Goal: Use online tool/utility

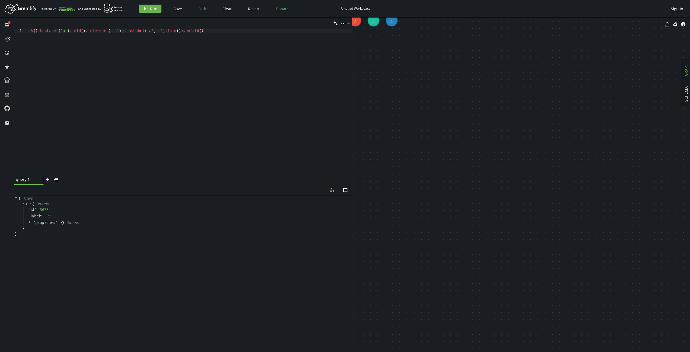
scroll to position [0, 162]
click at [80, 31] on div "g . V ( ) . hasLabel ( 'a' ) . fold ( ) . intersect ( __ . V ( ) . hasLabel ( '…" at bounding box center [188, 106] width 327 height 155
click at [36, 32] on div "g . V ( ) . hasLabel ( 'a' ) . fold ( ) . intersect ( __ . V ( ) . hasLabel ( '…" at bounding box center [188, 106] width 327 height 155
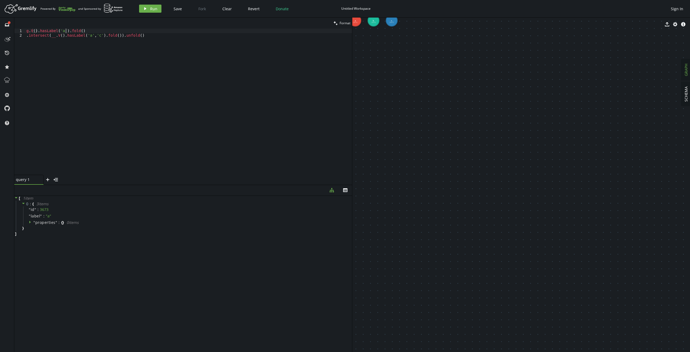
click at [65, 30] on div "g . V ( ) . hasLabel ( 'a' ) . fold ( ) . intersect ( __ . V ( ) . hasLabel ( '…" at bounding box center [188, 106] width 327 height 155
drag, startPoint x: 48, startPoint y: 60, endPoint x: 50, endPoint y: 50, distance: 10.6
click at [48, 60] on div "g . V ( ) . hasLabel ( 'a' ) . as ( "ff" ) . fold ( ) . intersect ( __ . V ( ) …" at bounding box center [188, 106] width 327 height 155
drag, startPoint x: 55, startPoint y: 34, endPoint x: 99, endPoint y: 35, distance: 44.0
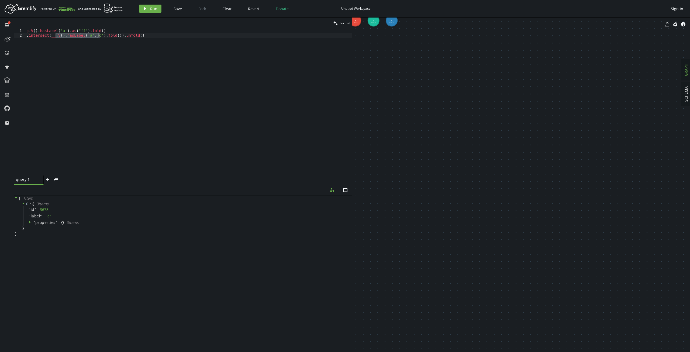
click at [99, 35] on div "g . V ( ) . hasLabel ( 'a' ) . as ( "ff" ) . fold ( ) . intersect ( __ . V ( ) …" at bounding box center [188, 106] width 327 height 155
click at [126, 30] on div "g . V ( ) . hasLabel ( 'a' ) . as ( "ff" ) . fold ( ) . intersect ( __ . select…" at bounding box center [188, 106] width 327 height 155
click at [152, 11] on span "Run" at bounding box center [153, 8] width 7 height 5
drag, startPoint x: 98, startPoint y: 37, endPoint x: 140, endPoint y: 37, distance: 42.9
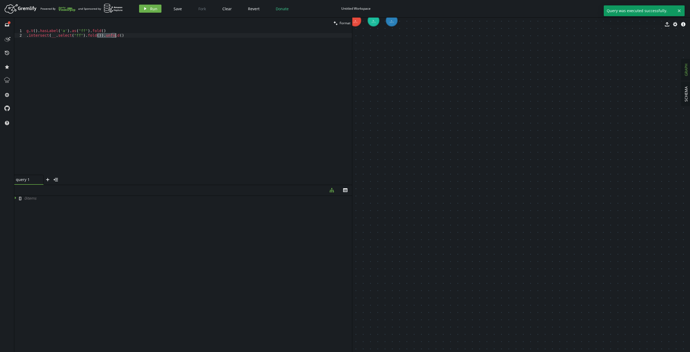
click at [140, 37] on div "g . V ( ) . hasLabel ( 'a' ) . as ( "ff" ) . fold ( ) . intersect ( __ . select…" at bounding box center [188, 106] width 327 height 155
click at [152, 10] on span "Run" at bounding box center [153, 8] width 7 height 5
drag, startPoint x: 95, startPoint y: 35, endPoint x: 81, endPoint y: 36, distance: 13.8
click at [81, 36] on div "g . V ( ) . hasLabel ( 'a' ) . as ( "ff" ) . fold ( ) . intersect ( __ . select…" at bounding box center [188, 106] width 327 height 155
click at [153, 8] on span "Run" at bounding box center [153, 8] width 7 height 5
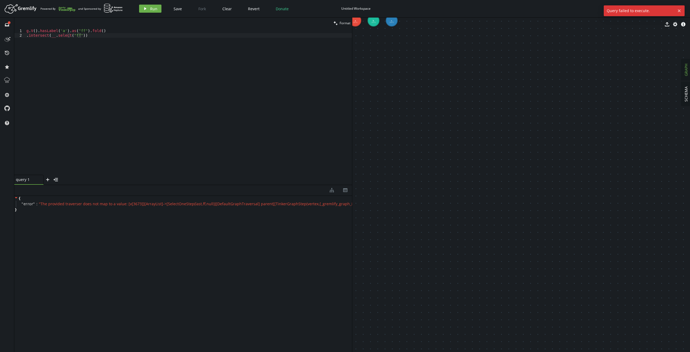
click at [80, 35] on div "g . V ( ) . hasLabel ( 'a' ) . as ( "ff" ) . fold ( ) . intersect ( __ . select…" at bounding box center [188, 106] width 327 height 155
click at [67, 35] on div "g . V ( ) . hasLabel ( 'a' ) . as ( "ff" ) . fold ( ) . intersect ( __ . select…" at bounding box center [188, 106] width 327 height 155
click at [63, 36] on div "g . V ( ) . hasLabel ( 'a' ) . as ( "ff" ) . fold ( ) . intersect ( __ . select…" at bounding box center [188, 106] width 327 height 155
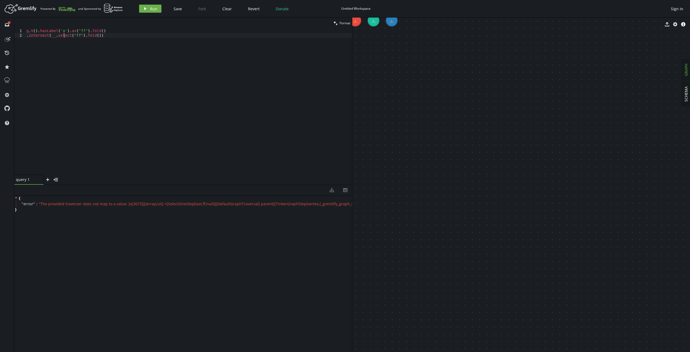
click at [64, 36] on div "g . V ( ) . hasLabel ( 'a' ) . as ( "ff" ) . fold ( ) . intersect ( __ . select…" at bounding box center [188, 106] width 327 height 155
click at [39, 51] on div "g . V ( ) . hasLabel ( 'a' ) . as ( "ff" ) . fold ( ) . intersect ( __ . V ( "f…" at bounding box center [188, 106] width 327 height 155
click at [153, 9] on span "Run" at bounding box center [153, 8] width 7 height 5
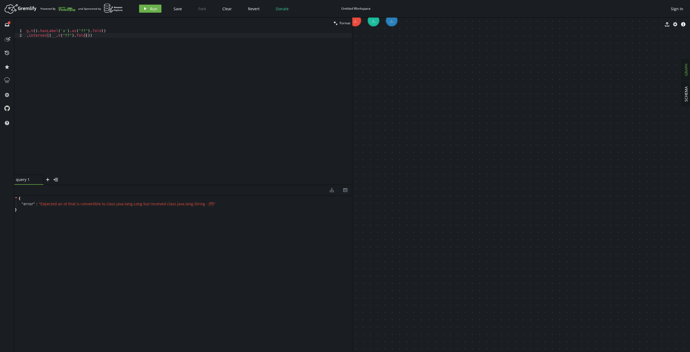
type textarea "g.V().hasLabel('a').as("ff").fold()"
drag, startPoint x: 65, startPoint y: 32, endPoint x: 85, endPoint y: 30, distance: 19.6
click at [85, 30] on div "g . V ( ) . hasLabel ( 'a' ) . as ( "ff" ) . fold ( ) . intersect ( __ . V ( "f…" at bounding box center [188, 106] width 327 height 155
click at [85, 30] on div "g . V ( ) . hasLabel ( 'a' ) . as ( "ff" ) . fold ( ) . intersect ( __ . V ( "f…" at bounding box center [188, 102] width 327 height 146
